Goal: Information Seeking & Learning: Check status

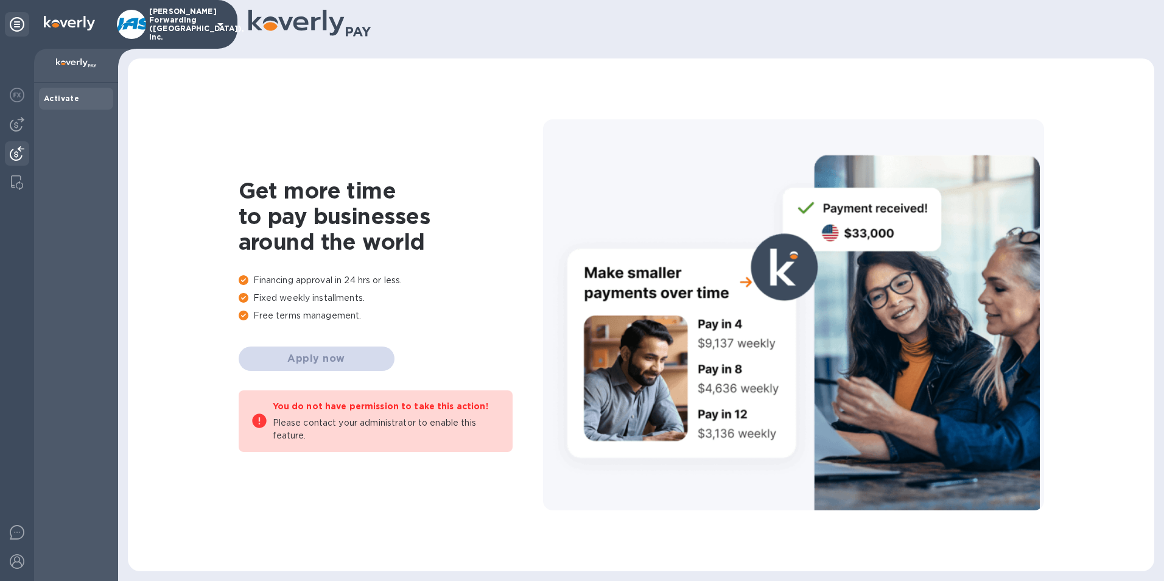
click at [15, 152] on img at bounding box center [17, 153] width 15 height 15
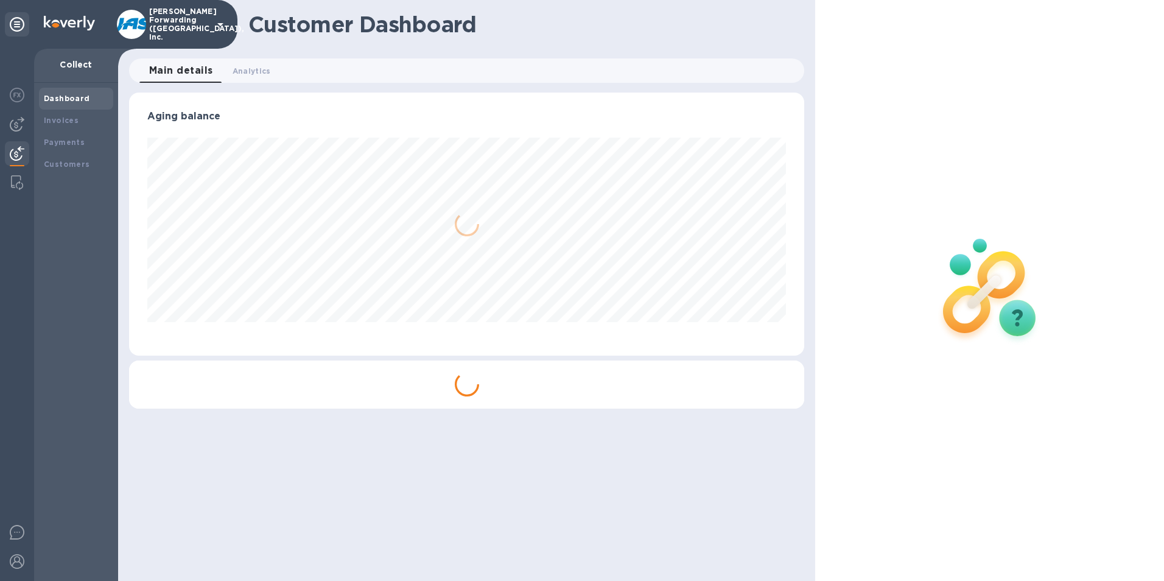
scroll to position [263, 676]
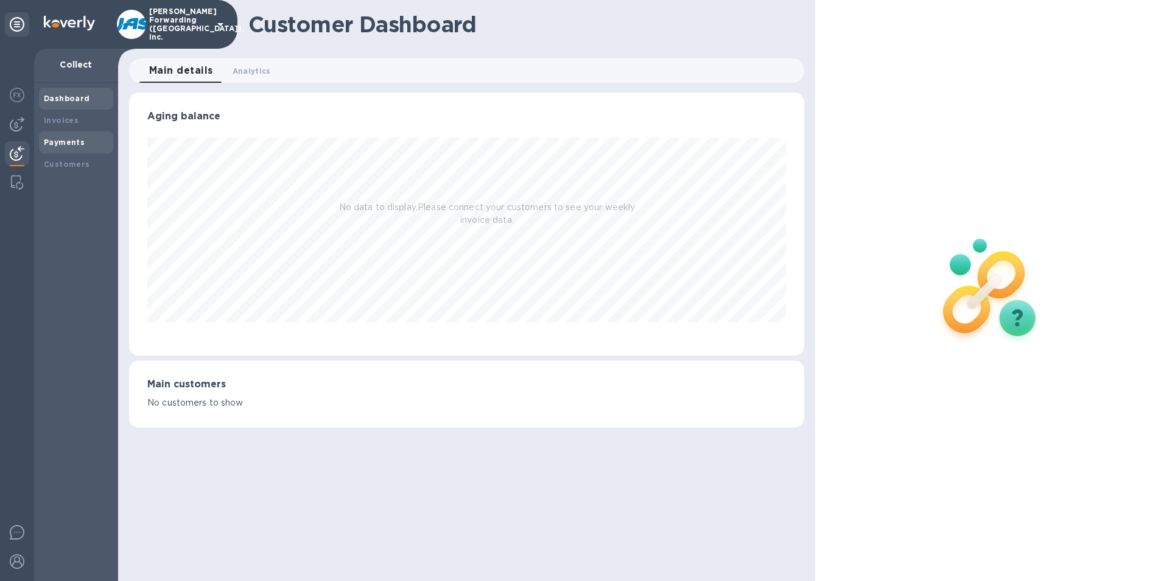
click at [74, 138] on b "Payments" at bounding box center [64, 142] width 41 height 9
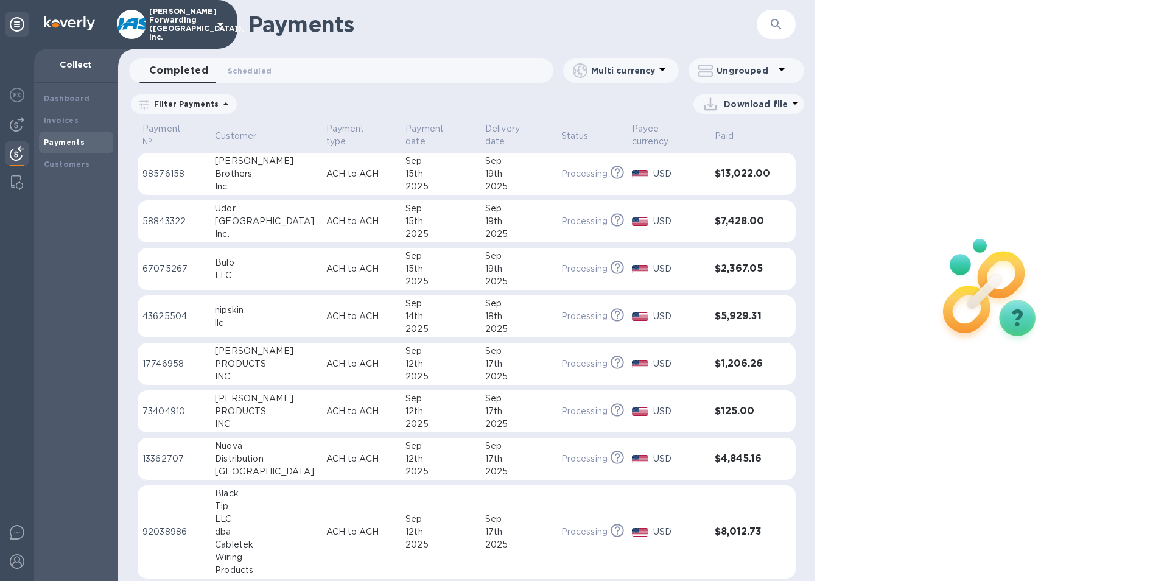
drag, startPoint x: 97, startPoint y: 239, endPoint x: 111, endPoint y: 197, distance: 44.1
click at [97, 239] on div "Dashboard Invoices Payments Customers" at bounding box center [76, 332] width 84 height 498
click at [775, 20] on icon "button" at bounding box center [776, 24] width 10 height 10
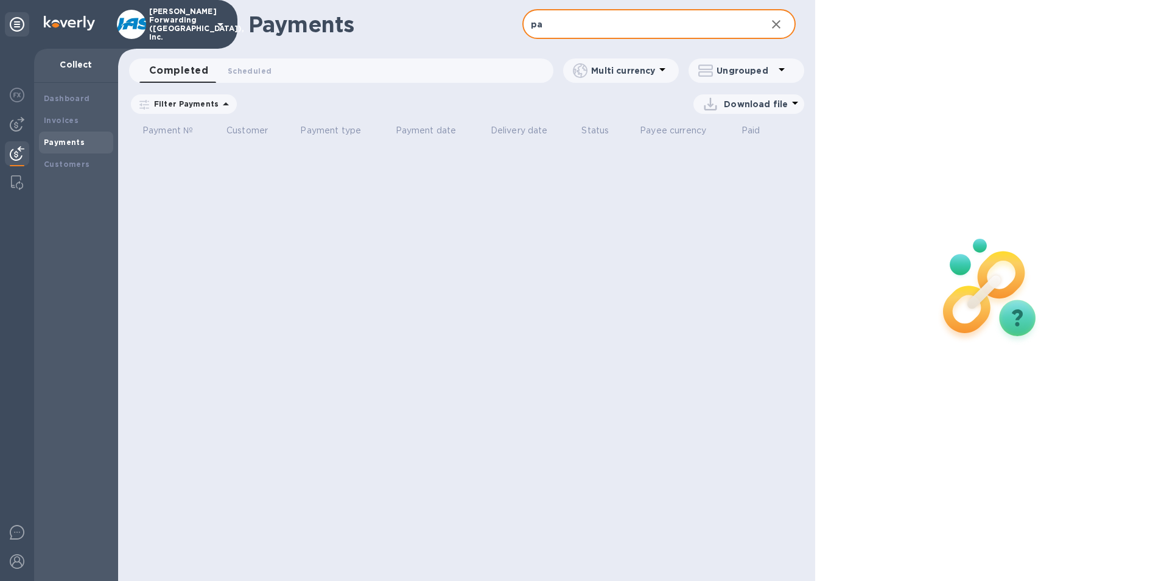
type input "p"
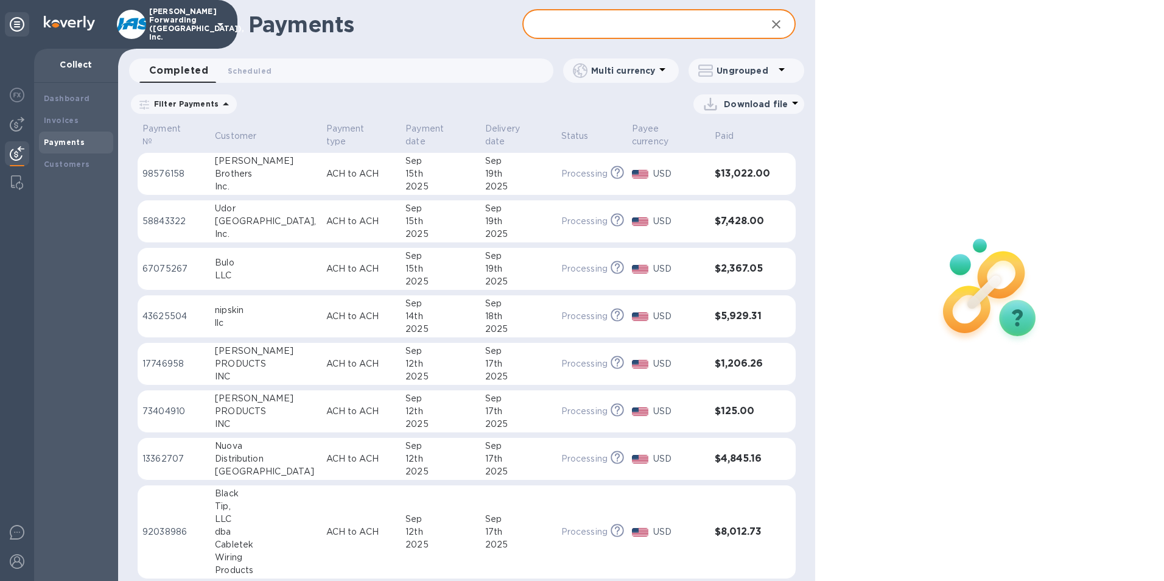
click at [585, 22] on input "text" at bounding box center [640, 25] width 235 height 30
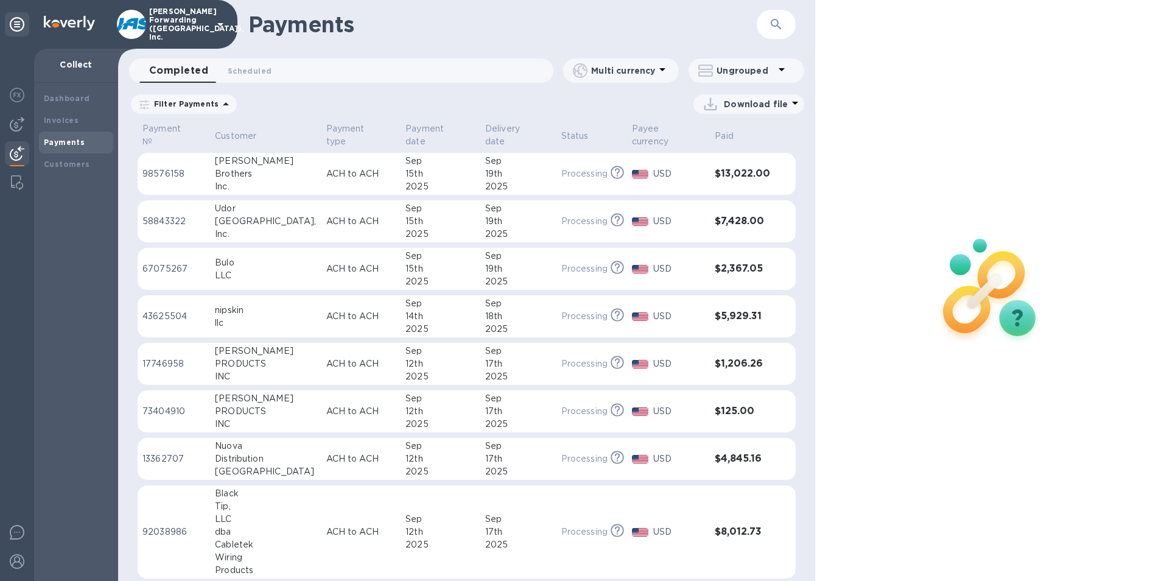
drag, startPoint x: 124, startPoint y: 250, endPoint x: 122, endPoint y: 244, distance: 6.4
click at [124, 250] on div "Payment № Customer Payment type Payment date Delivery date Status Payee currenc…" at bounding box center [466, 351] width 697 height 460
click at [775, 19] on icon "button" at bounding box center [776, 24] width 15 height 15
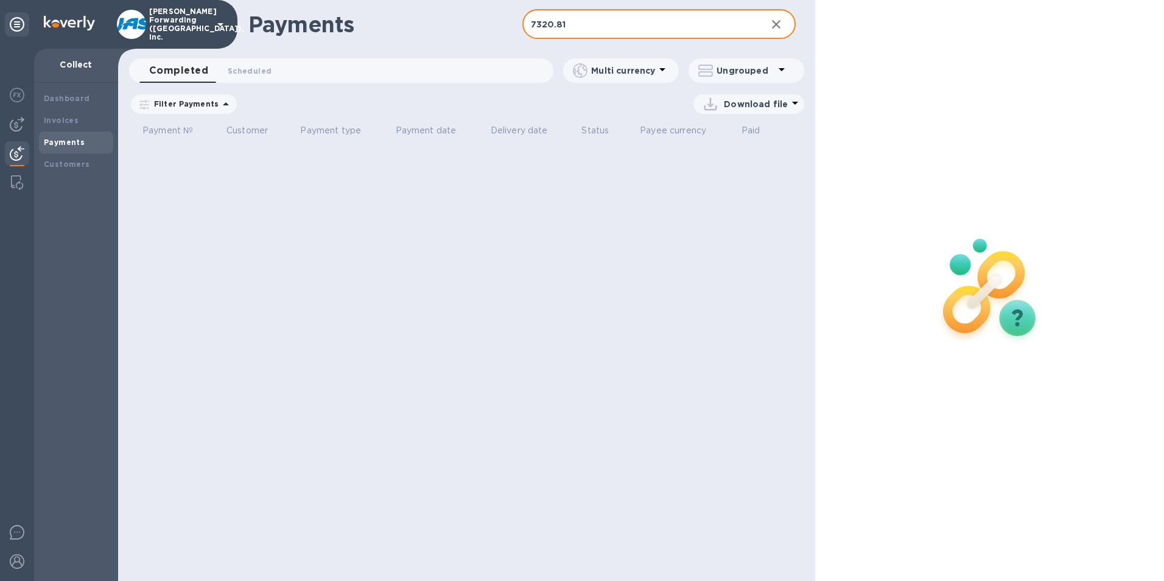
type input "7320.81"
click at [777, 20] on icon "button" at bounding box center [776, 24] width 15 height 15
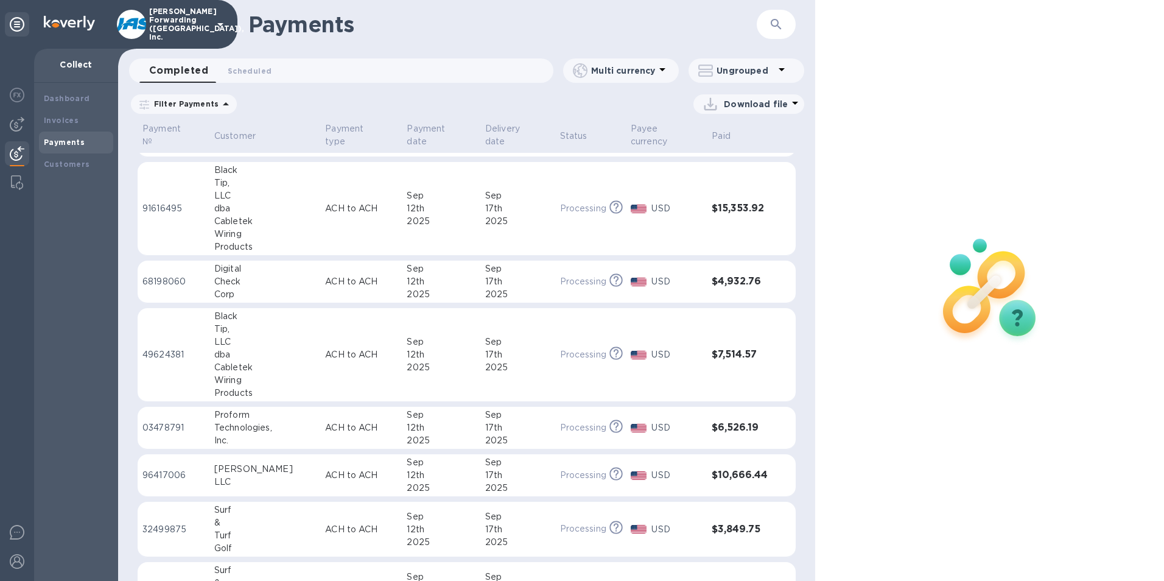
scroll to position [403, 0]
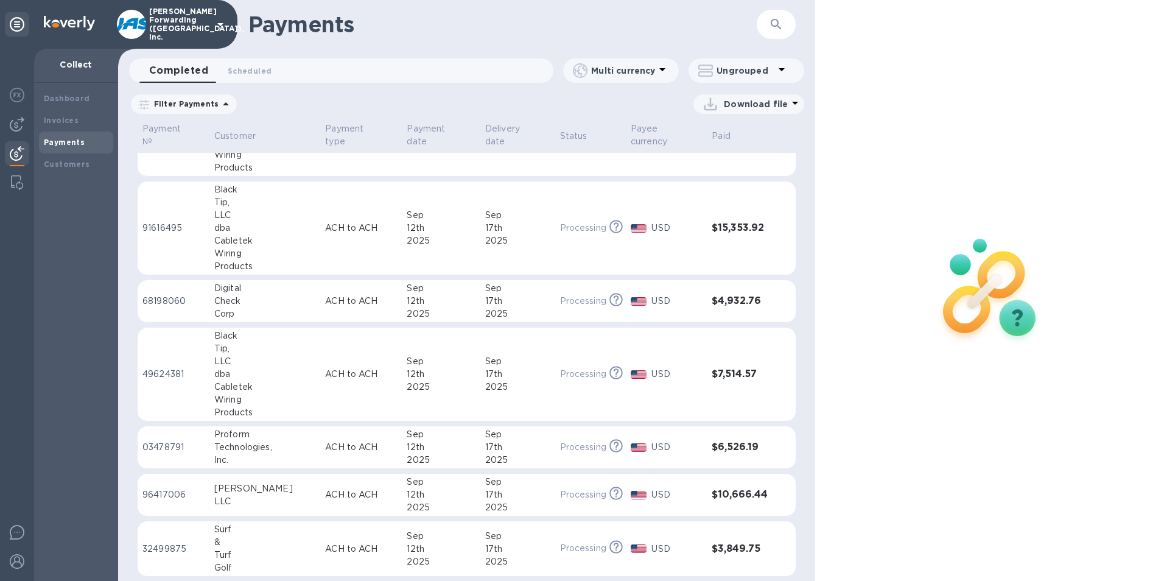
click at [427, 361] on div "Sep" at bounding box center [441, 361] width 68 height 13
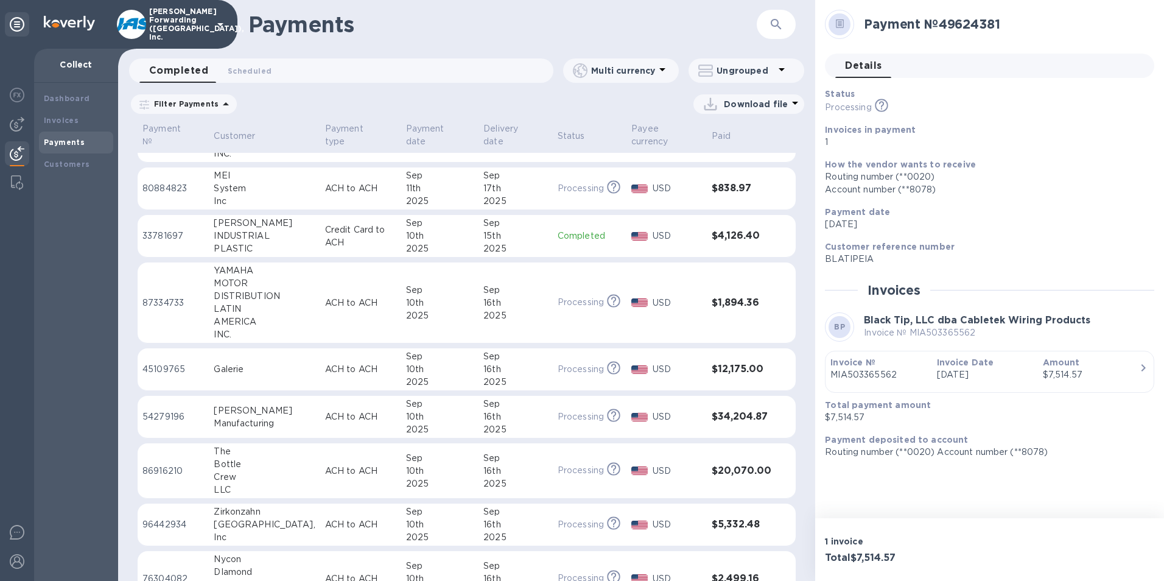
scroll to position [1284, 0]
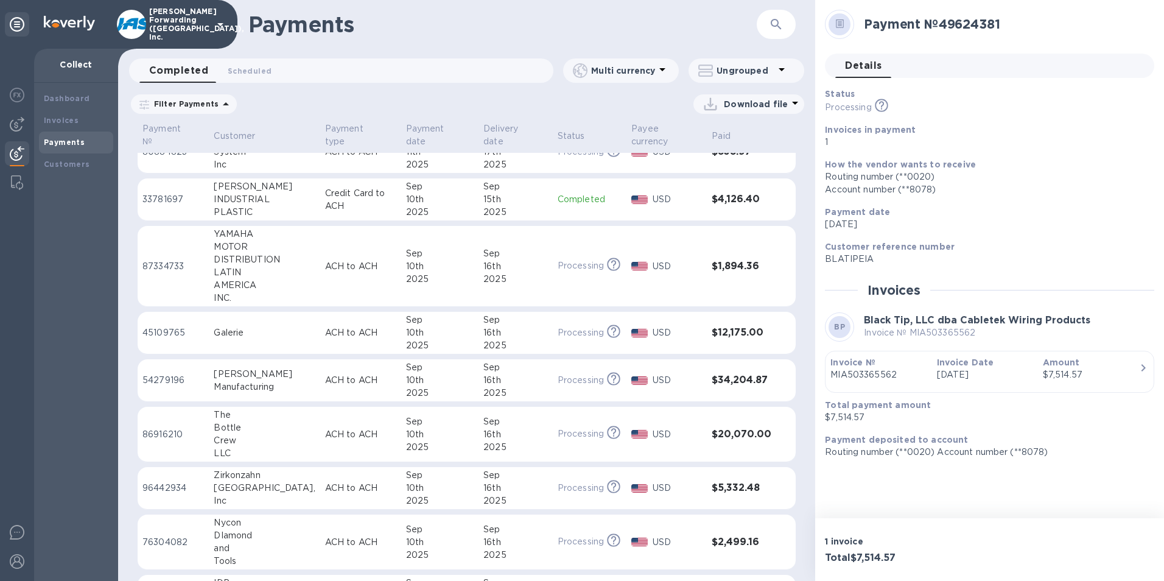
drag, startPoint x: 55, startPoint y: 239, endPoint x: 69, endPoint y: 203, distance: 39.1
click at [55, 239] on div "Dashboard Invoices Payments Customers" at bounding box center [76, 332] width 84 height 498
